Goal: Task Accomplishment & Management: Manage account settings

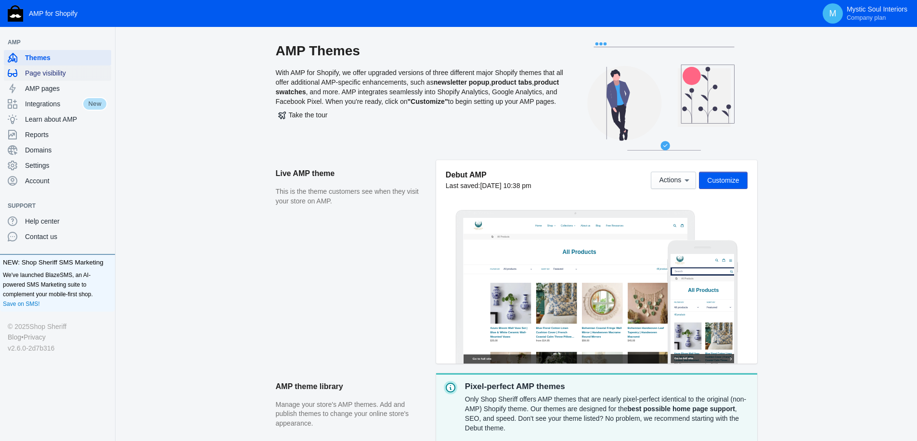
click at [45, 74] on span "Page visibility" at bounding box center [66, 73] width 82 height 10
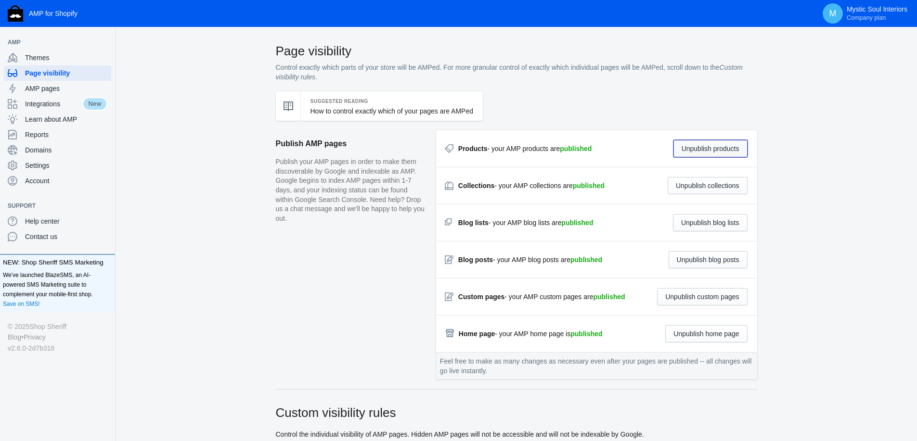
click at [707, 150] on button "Unpublish products" at bounding box center [710, 148] width 74 height 17
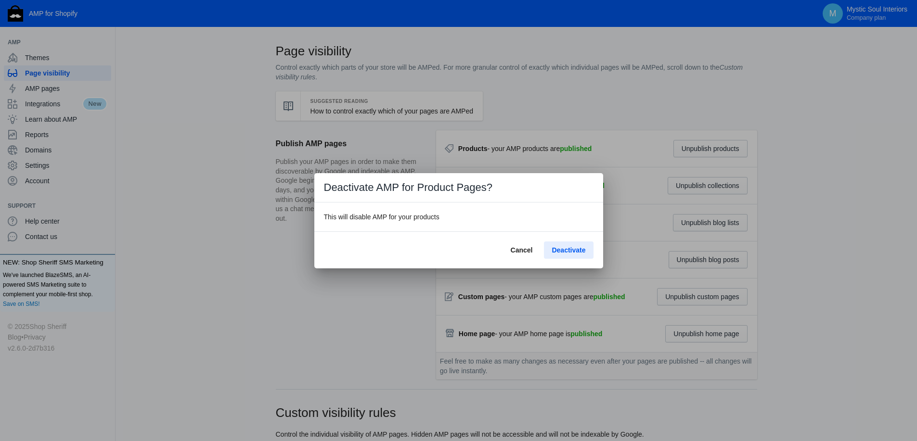
click at [576, 253] on span "Deactivate" at bounding box center [569, 250] width 34 height 8
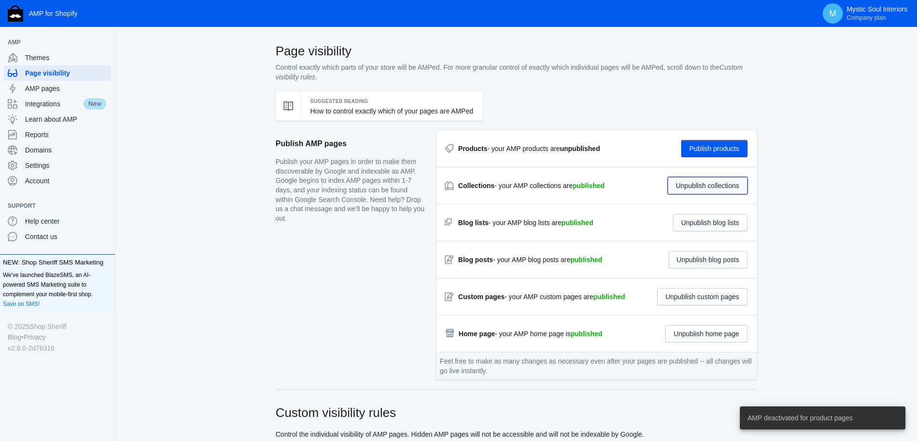
click at [714, 189] on button "Unpublish collections" at bounding box center [708, 185] width 80 height 17
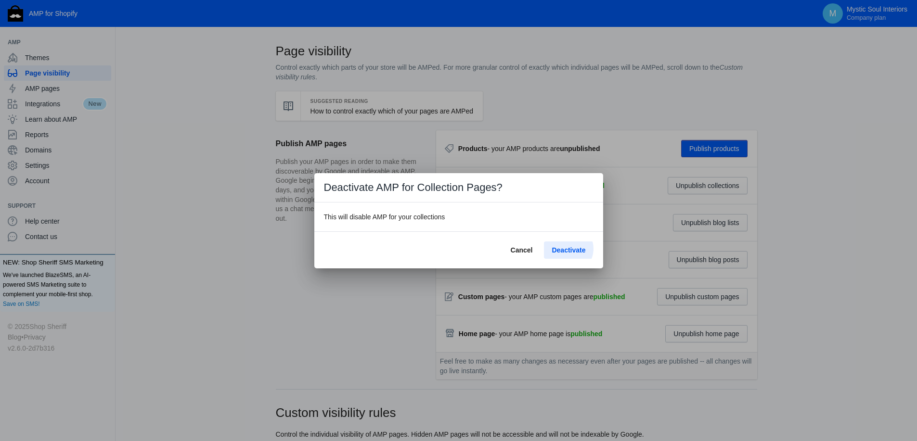
click at [568, 249] on span "Deactivate" at bounding box center [569, 250] width 34 height 8
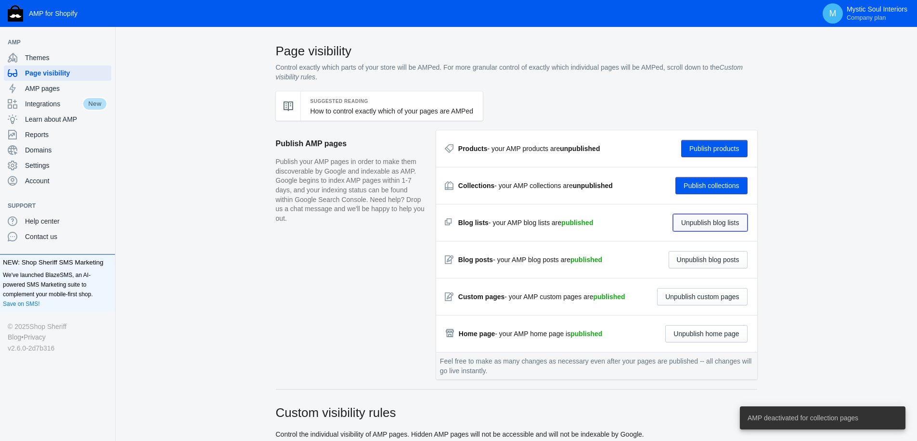
click at [699, 224] on button "Unpublish blog lists" at bounding box center [710, 222] width 75 height 17
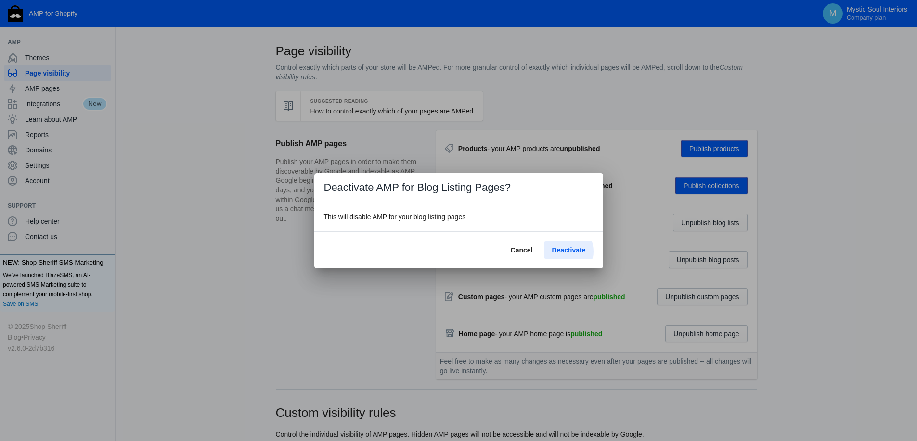
click at [561, 252] on span "Deactivate" at bounding box center [569, 250] width 34 height 8
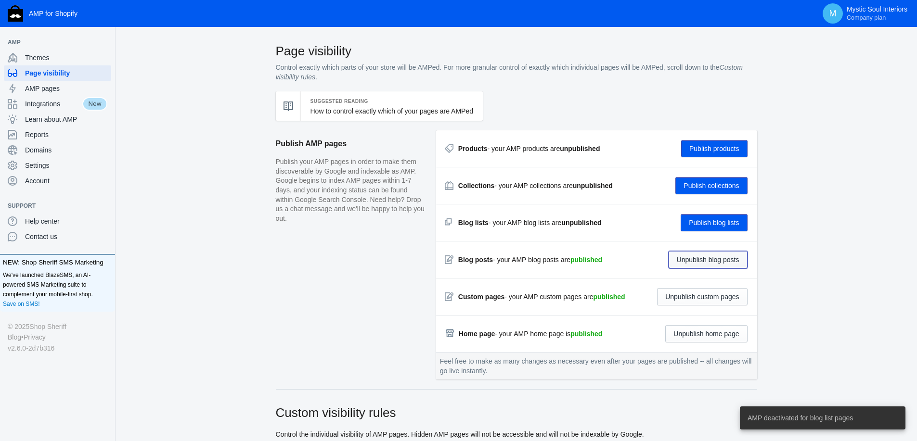
click at [703, 261] on button "Unpublish blog posts" at bounding box center [708, 259] width 79 height 17
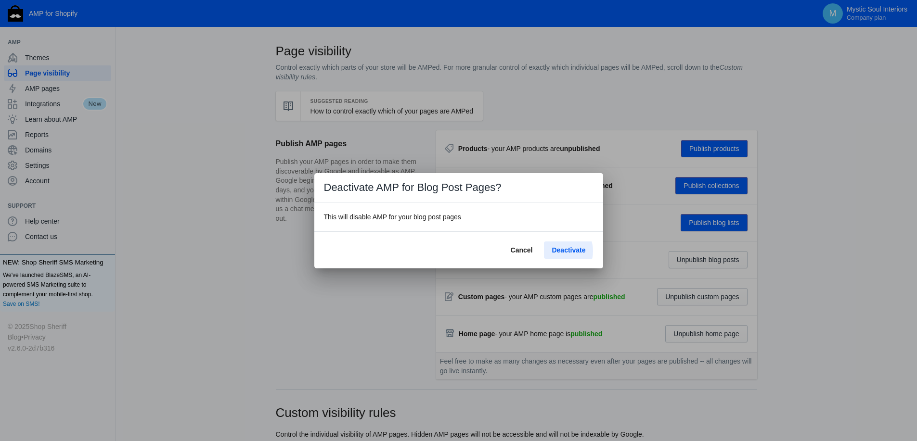
click at [562, 251] on span "Deactivate" at bounding box center [569, 250] width 34 height 8
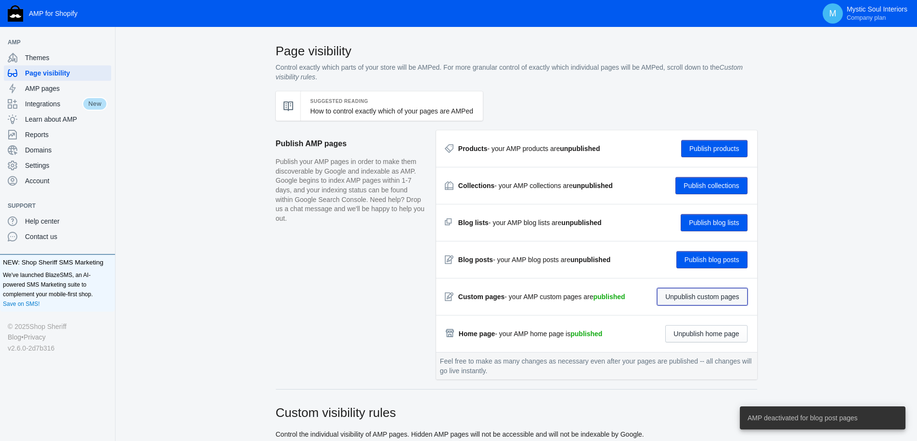
click at [703, 294] on button "Unpublish custom pages" at bounding box center [702, 296] width 90 height 17
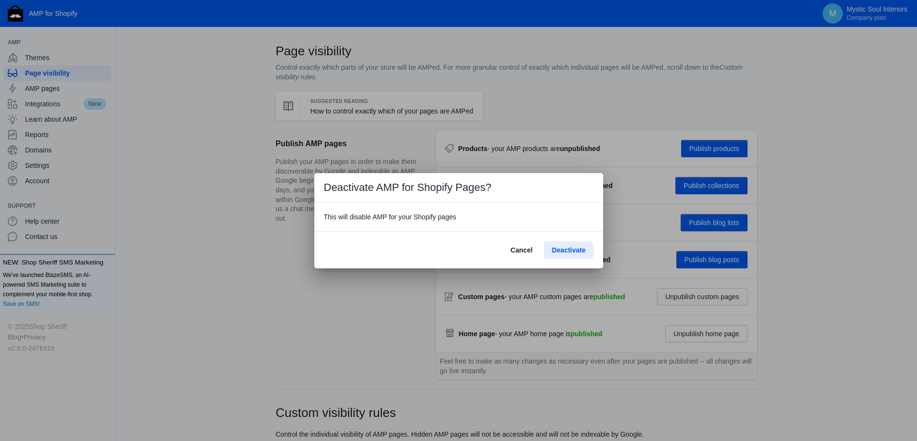
click at [565, 252] on span "Deactivate" at bounding box center [569, 250] width 34 height 8
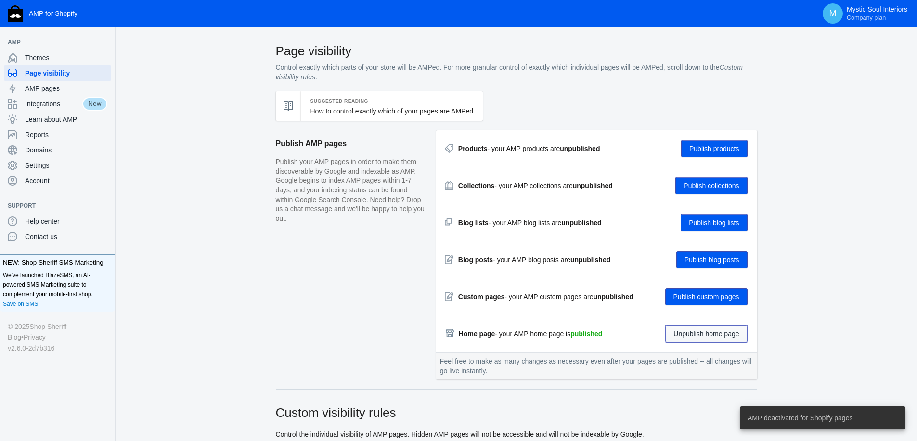
click at [697, 335] on button "Unpublish home page" at bounding box center [706, 333] width 82 height 17
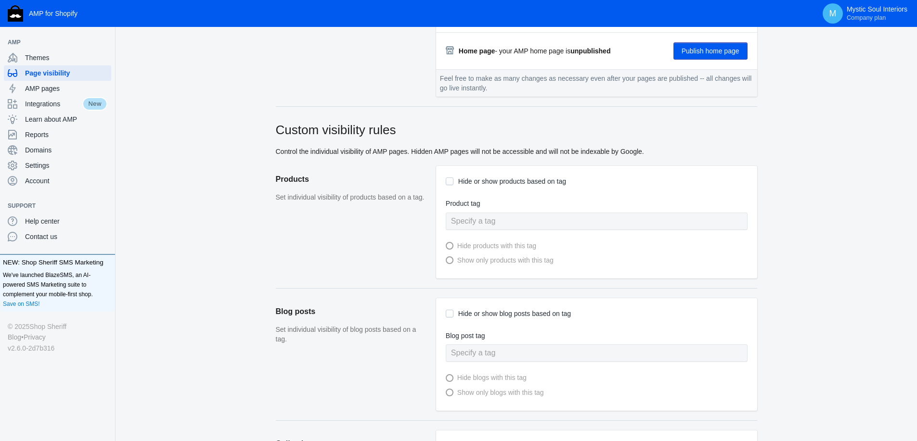
scroll to position [519, 0]
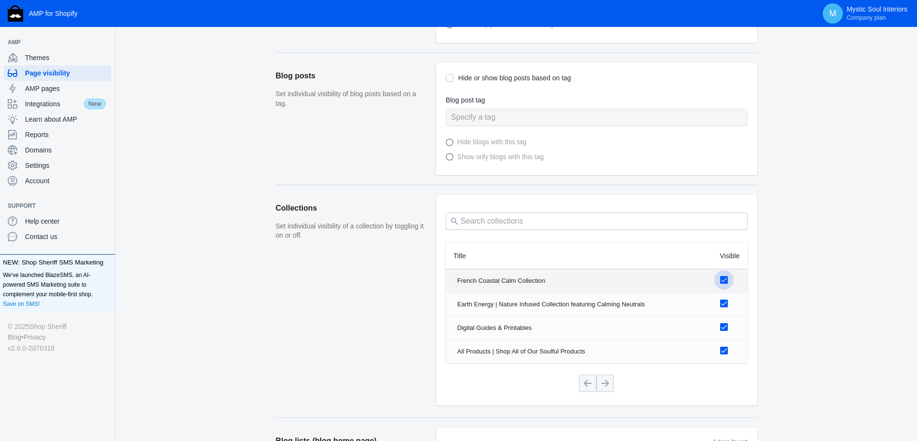
click at [724, 279] on div at bounding box center [724, 280] width 8 height 8
click at [0, 0] on input "checkbox" at bounding box center [0, 0] width 0 height 0
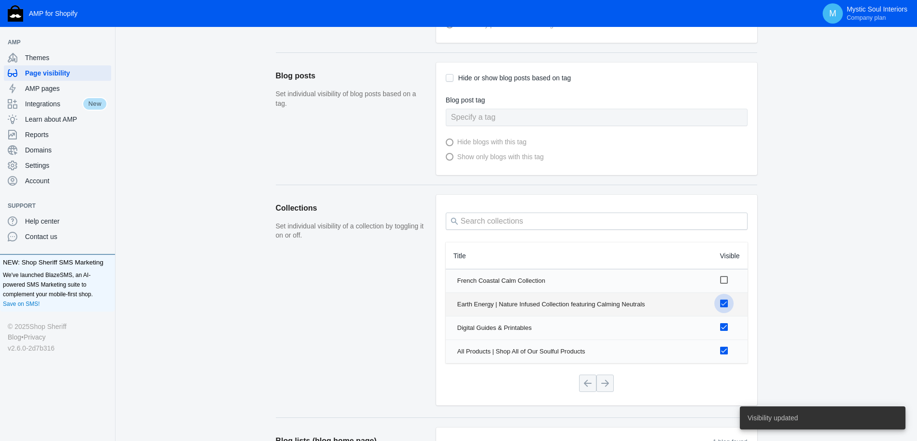
click at [724, 302] on div at bounding box center [724, 304] width 8 height 8
click at [0, 0] on input "checkbox" at bounding box center [0, 0] width 0 height 0
click at [726, 323] on label at bounding box center [728, 327] width 16 height 12
click at [0, 0] on input "checkbox" at bounding box center [0, 0] width 0 height 0
click at [726, 348] on div at bounding box center [724, 351] width 8 height 8
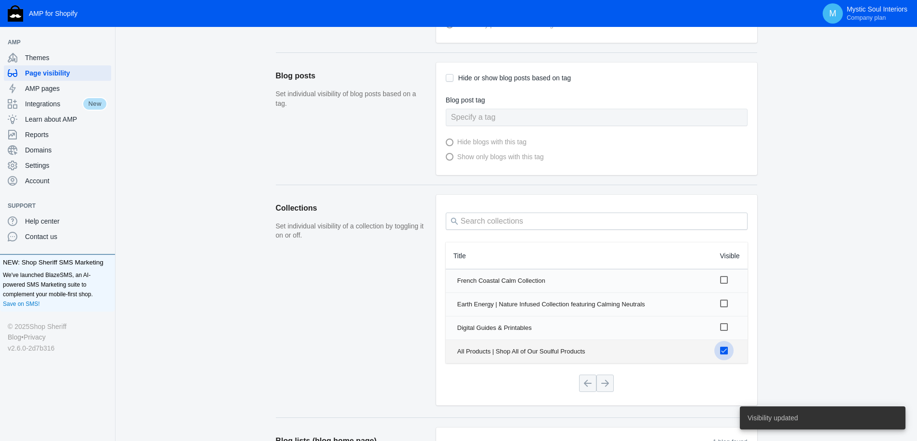
click at [0, 0] on input "checkbox" at bounding box center [0, 0] width 0 height 0
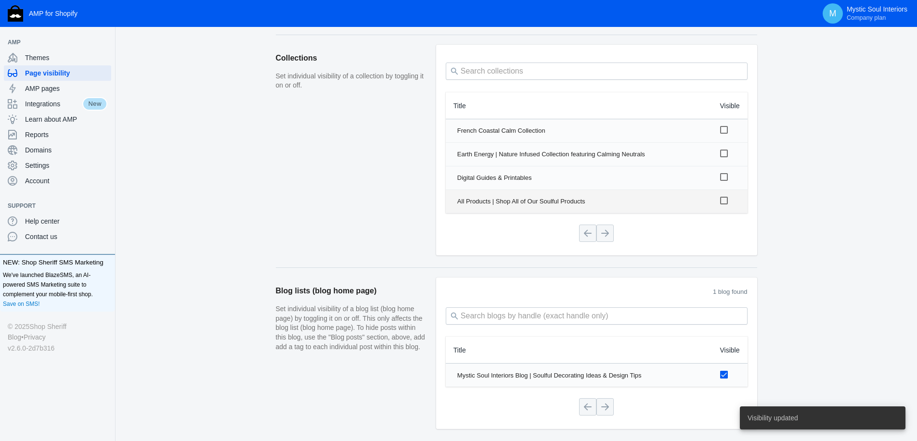
scroll to position [747, 0]
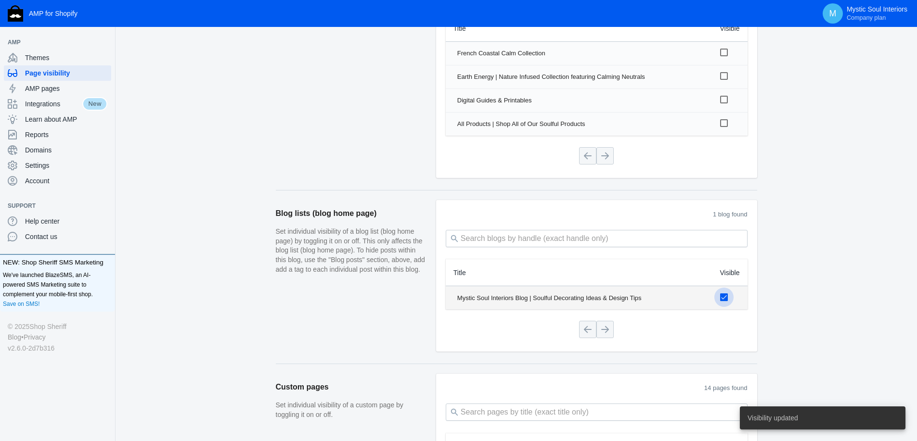
click at [724, 298] on input "checkbox" at bounding box center [724, 298] width 8 height 8
checkbox input "false"
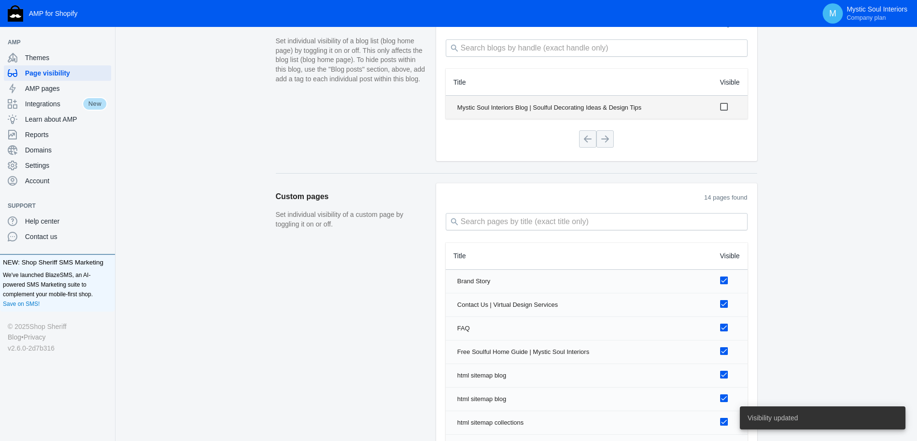
scroll to position [974, 0]
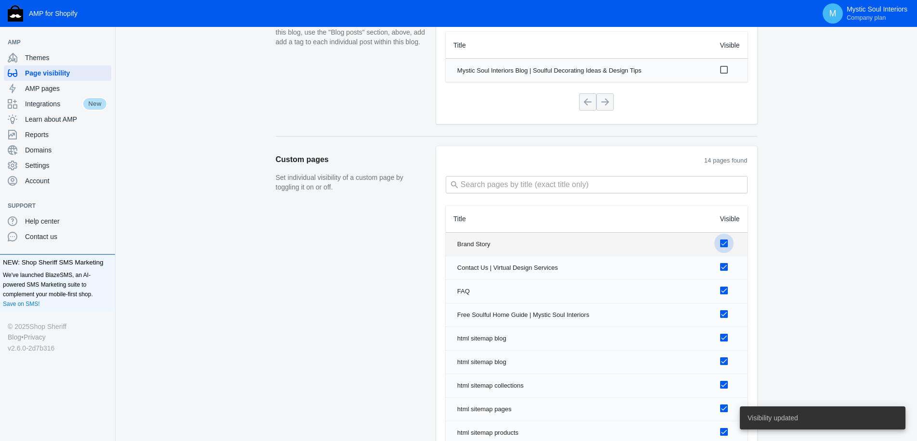
click at [723, 242] on input "checkbox" at bounding box center [724, 244] width 8 height 8
checkbox input "false"
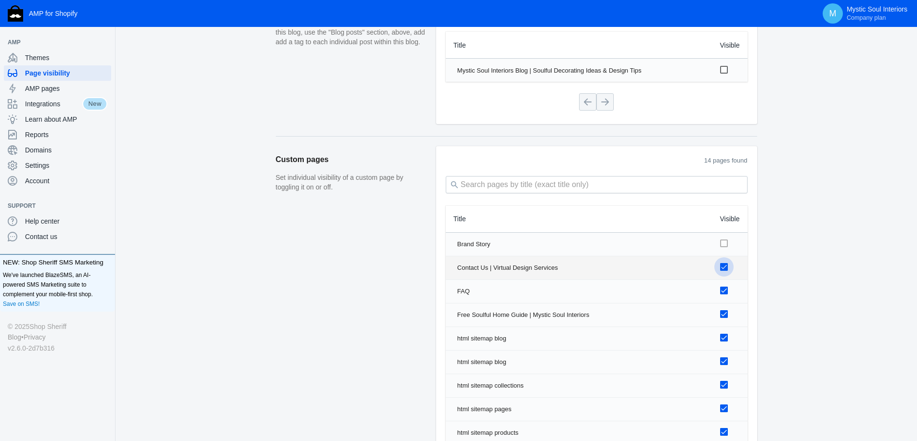
click at [724, 261] on label at bounding box center [728, 267] width 16 height 12
click at [724, 263] on input "checkbox" at bounding box center [724, 267] width 8 height 8
checkbox input "false"
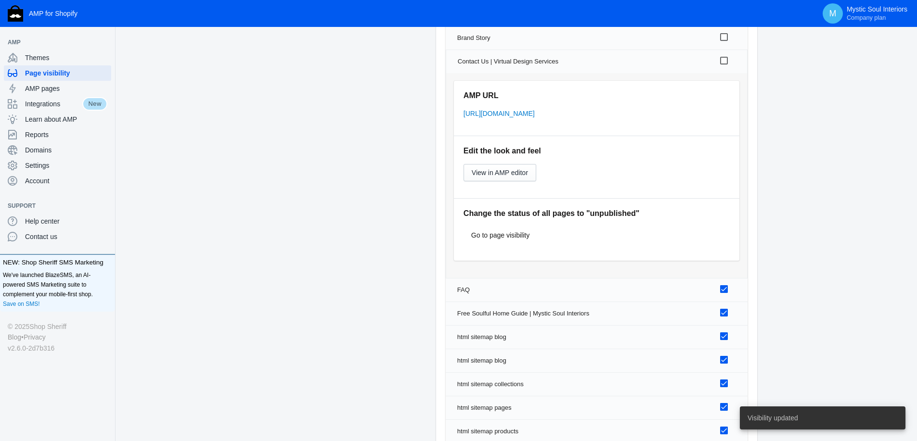
scroll to position [1274, 0]
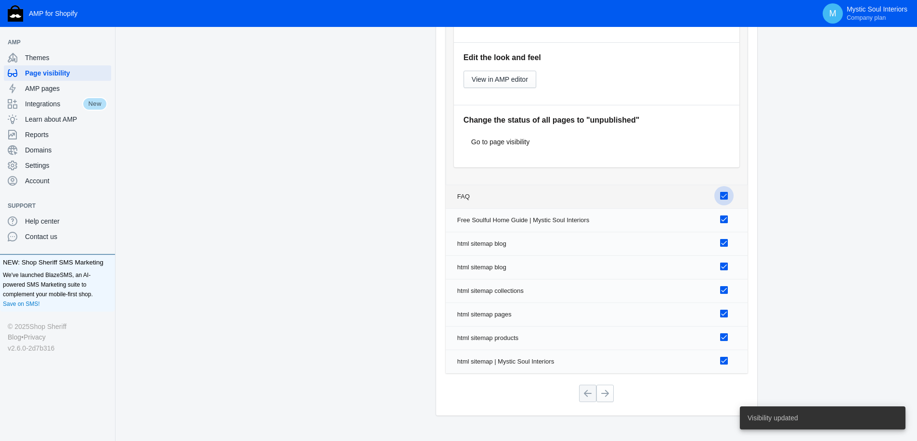
click at [722, 196] on input "checkbox" at bounding box center [724, 196] width 8 height 8
checkbox input "false"
click at [724, 219] on input "checkbox" at bounding box center [724, 220] width 8 height 8
checkbox input "false"
click at [724, 244] on input "checkbox" at bounding box center [724, 243] width 8 height 8
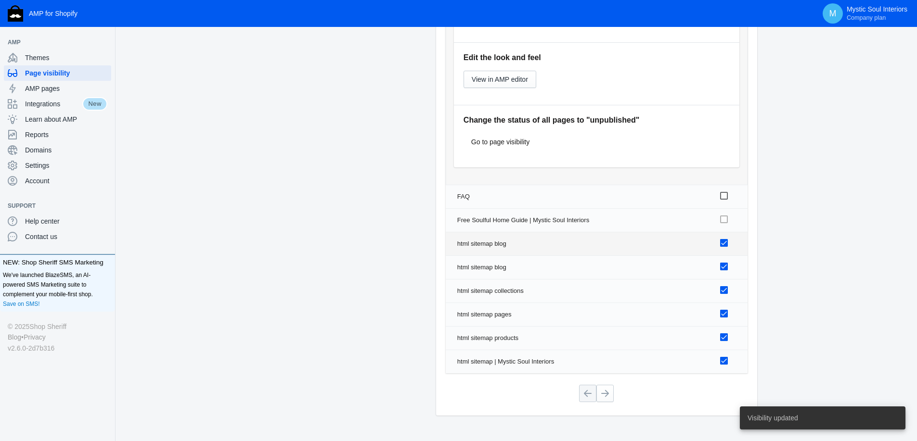
checkbox input "false"
click at [723, 265] on input "checkbox" at bounding box center [724, 267] width 8 height 8
checkbox input "false"
click at [723, 285] on label at bounding box center [728, 290] width 16 height 12
click at [723, 286] on input "checkbox" at bounding box center [724, 290] width 8 height 8
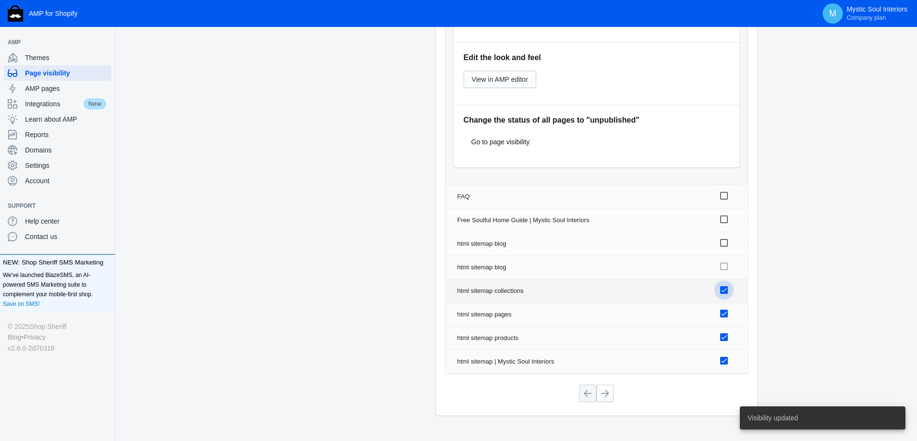
checkbox input "false"
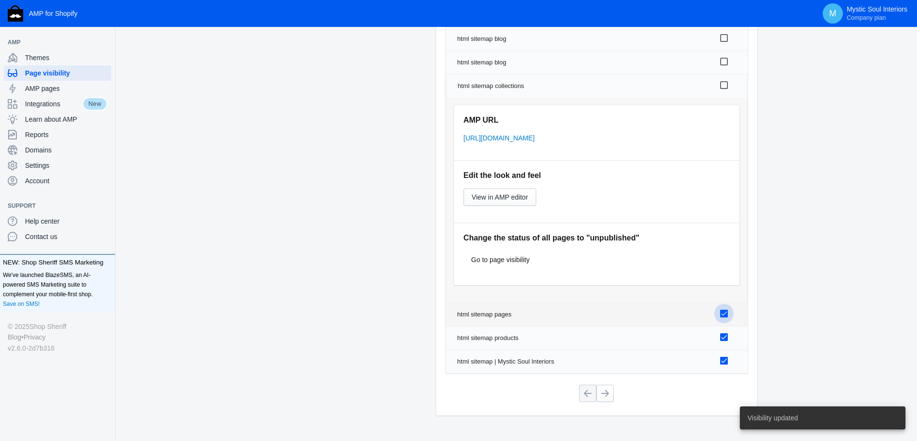
click at [725, 313] on input "checkbox" at bounding box center [724, 314] width 8 height 8
checkbox input "false"
click at [725, 336] on input "checkbox" at bounding box center [724, 338] width 8 height 8
checkbox input "false"
click at [725, 360] on input "checkbox" at bounding box center [724, 361] width 8 height 8
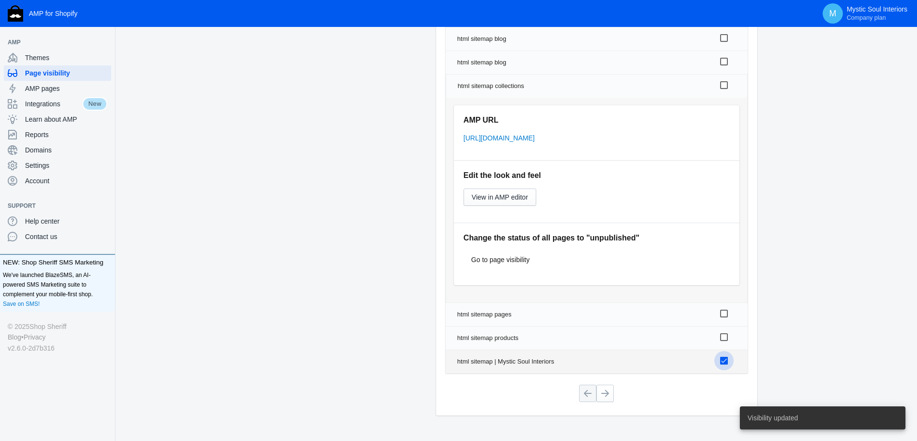
checkbox input "false"
click at [609, 397] on button at bounding box center [604, 393] width 17 height 17
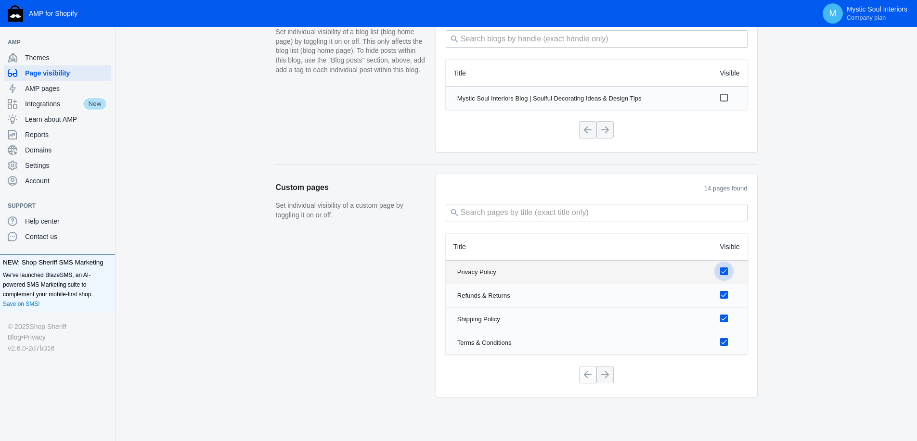
click at [723, 271] on input "checkbox" at bounding box center [724, 272] width 8 height 8
checkbox input "false"
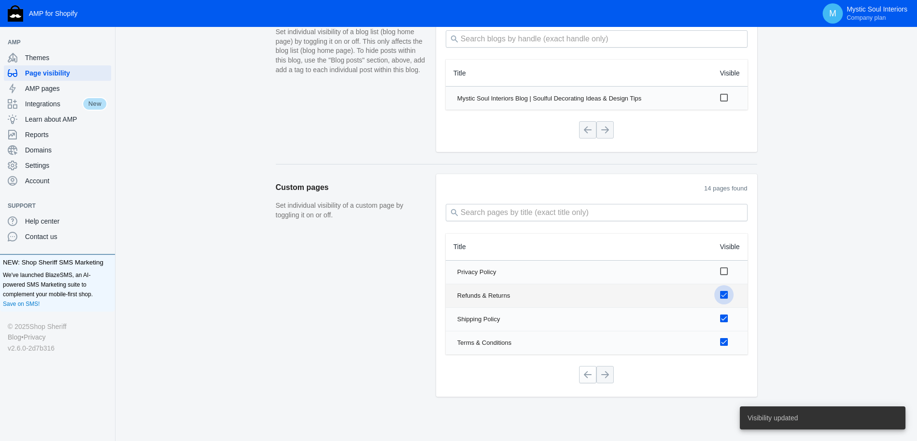
click at [724, 293] on input "checkbox" at bounding box center [724, 295] width 8 height 8
checkbox input "false"
click at [724, 318] on input "checkbox" at bounding box center [724, 319] width 8 height 8
checkbox input "false"
click at [723, 343] on input "checkbox" at bounding box center [724, 342] width 8 height 8
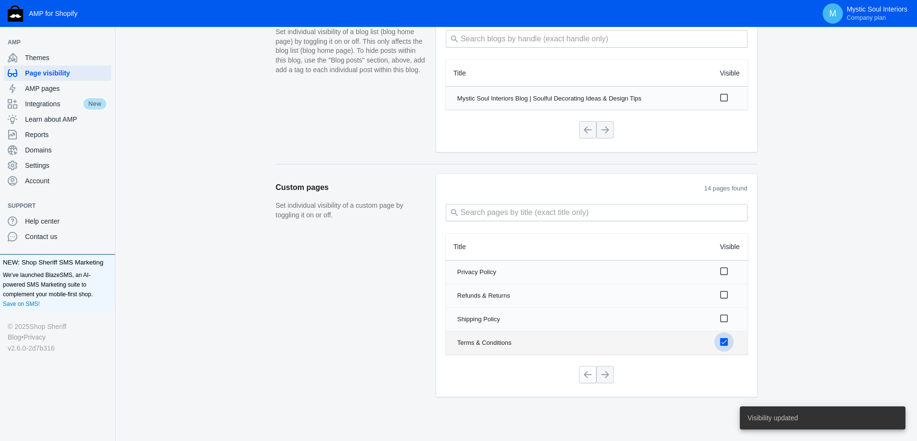
checkbox input "false"
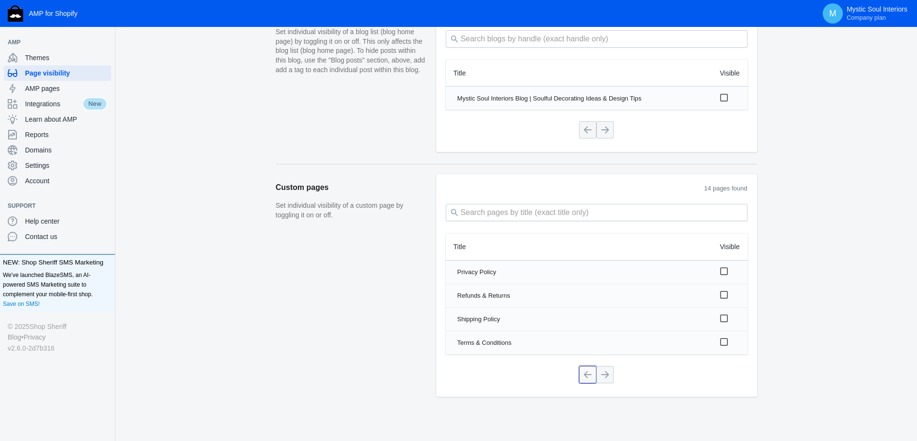
click at [596, 368] on button at bounding box center [587, 374] width 17 height 17
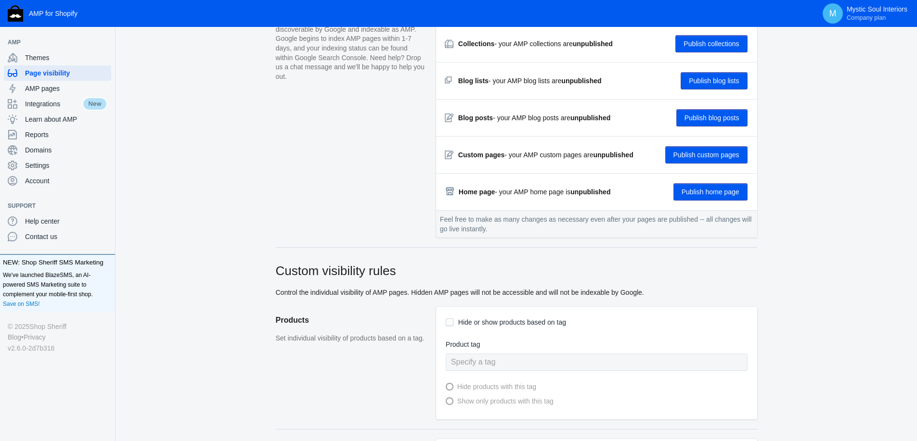
scroll to position [142, 0]
click at [33, 164] on span "Settings" at bounding box center [66, 166] width 82 height 10
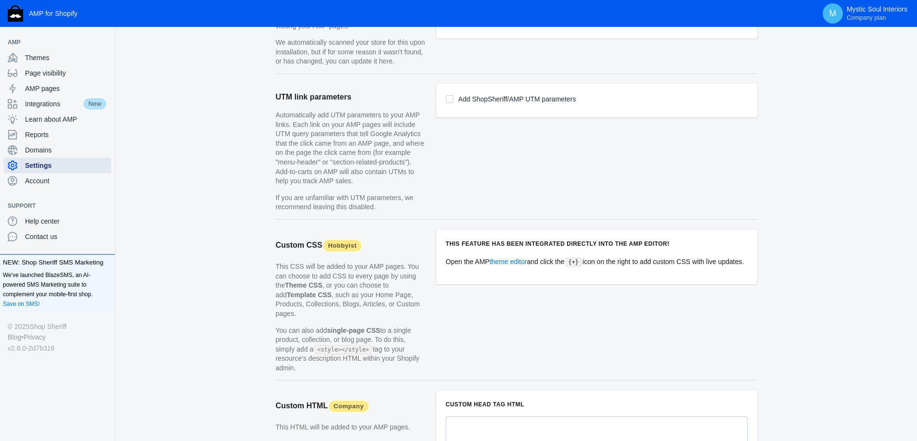
scroll to position [879, 0]
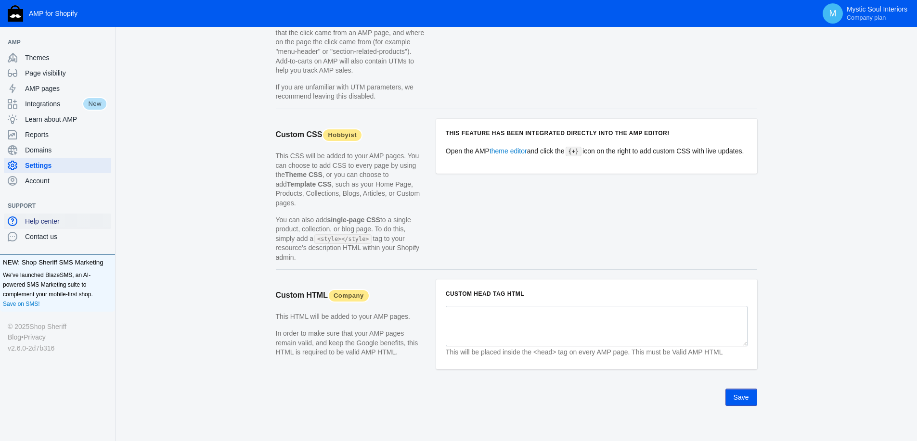
click at [46, 219] on span "Help center" at bounding box center [66, 222] width 82 height 10
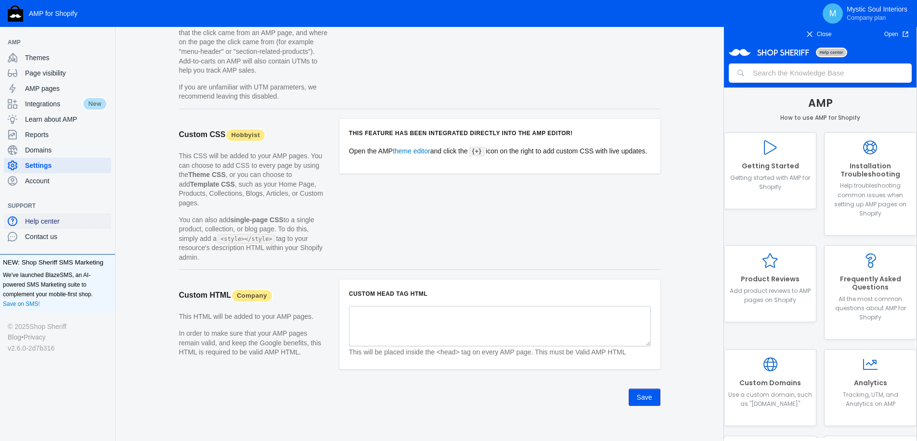
scroll to position [0, 0]
click at [758, 76] on input "search" at bounding box center [820, 73] width 183 height 19
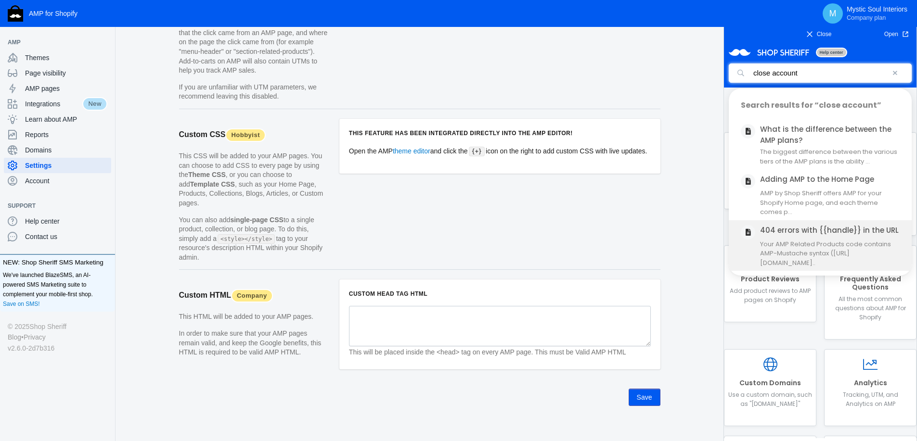
type input "close account"
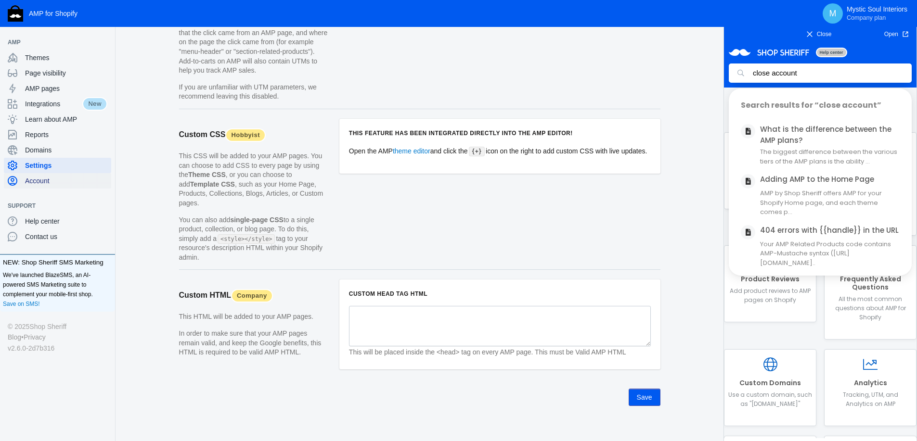
click at [35, 178] on span "Account" at bounding box center [66, 181] width 82 height 10
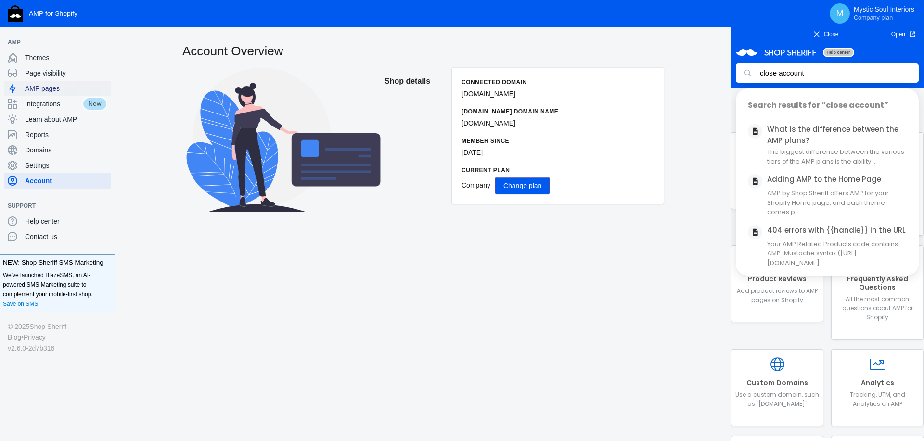
click at [42, 95] on div "AMP pages" at bounding box center [58, 88] width 100 height 15
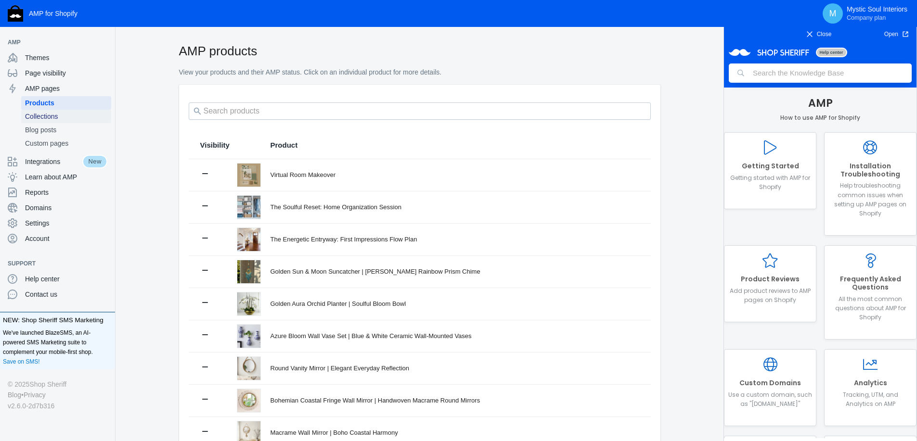
click at [46, 111] on link "Collections" at bounding box center [66, 116] width 90 height 13
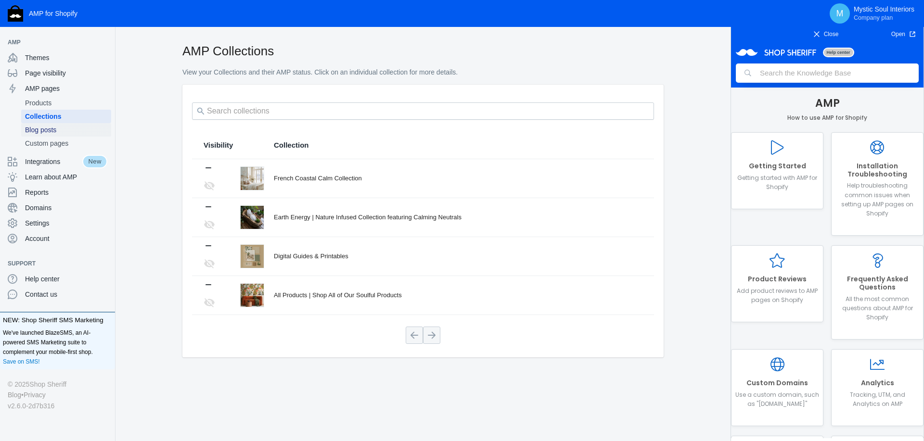
click at [46, 127] on span "Blog posts" at bounding box center [66, 130] width 82 height 10
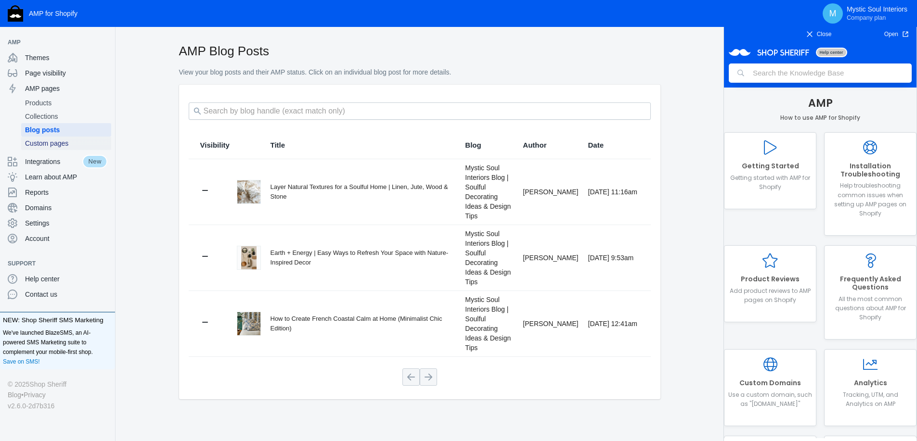
click at [47, 143] on span "Custom pages" at bounding box center [66, 144] width 82 height 10
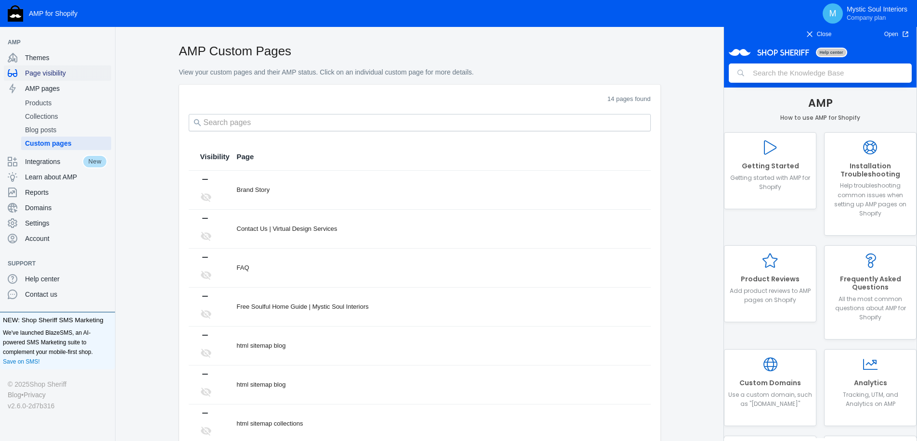
click at [55, 74] on span "Page visibility" at bounding box center [66, 73] width 82 height 10
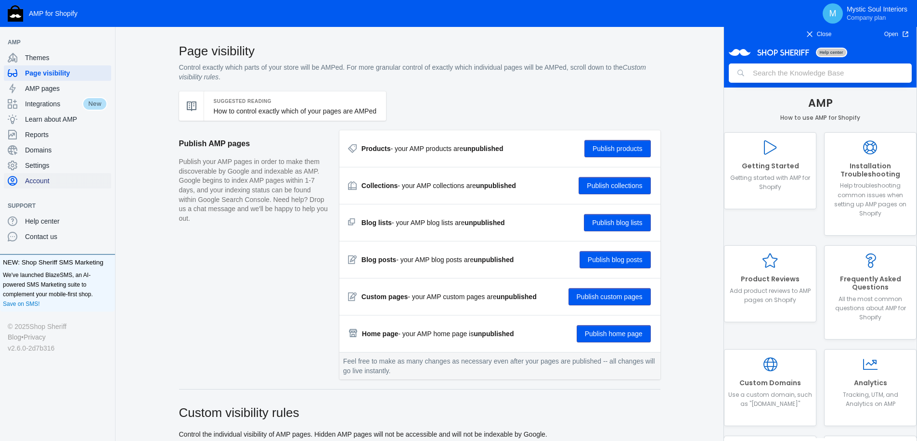
click at [41, 178] on span "Account" at bounding box center [66, 181] width 82 height 10
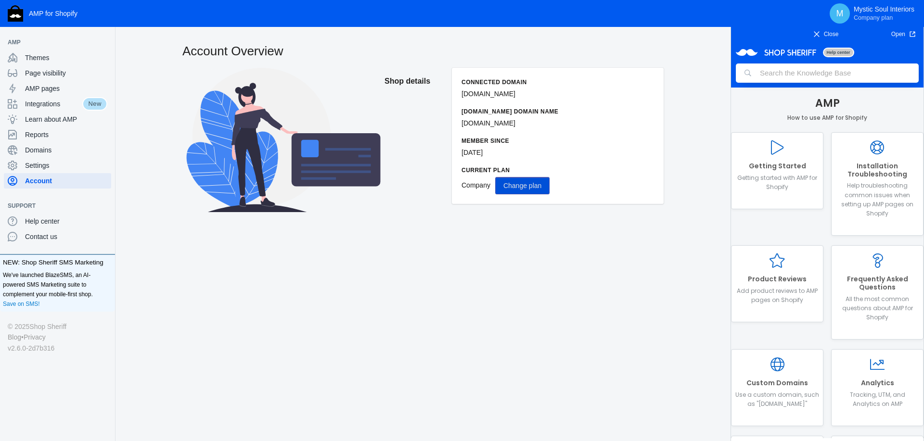
click at [532, 189] on span "Change plan" at bounding box center [522, 186] width 38 height 8
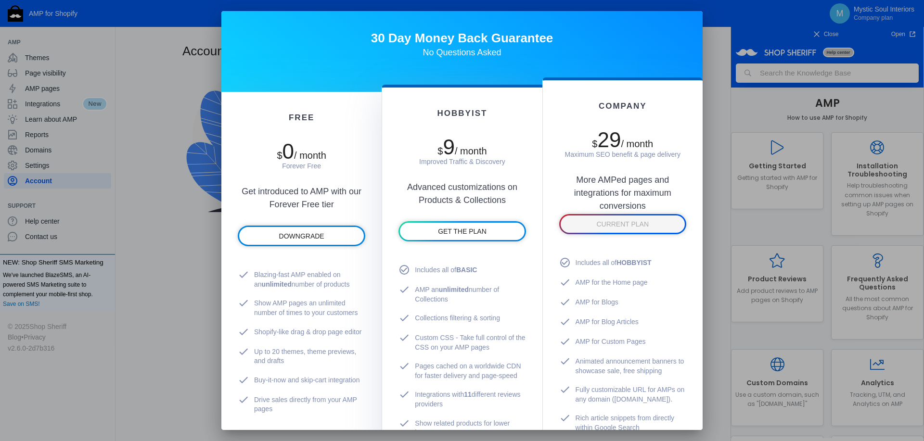
click at [719, 6] on div at bounding box center [462, 220] width 924 height 441
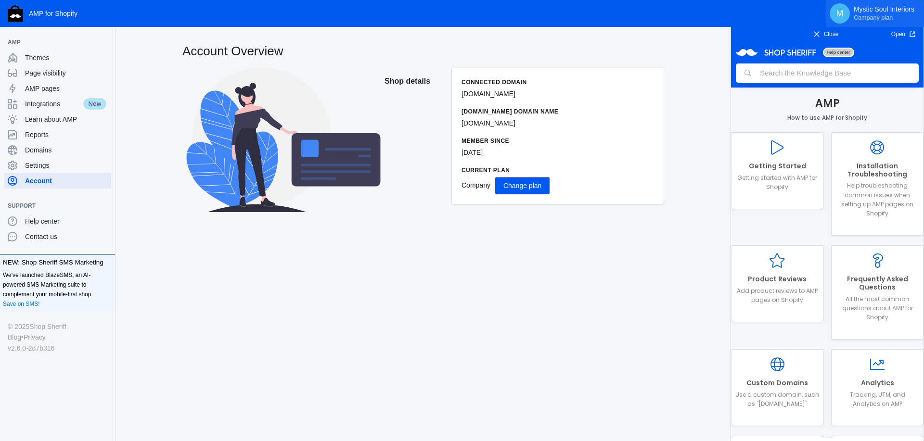
click at [862, 12] on p "Mystic Soul Interiors Company plan" at bounding box center [884, 13] width 61 height 16
